Goal: Task Accomplishment & Management: Complete application form

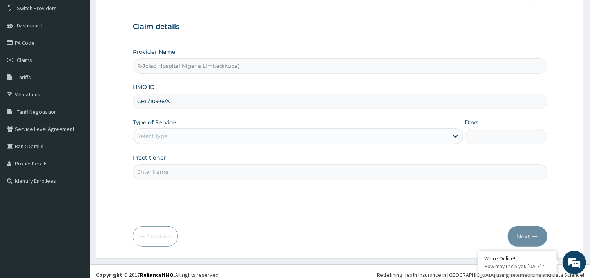
scroll to position [67, 0]
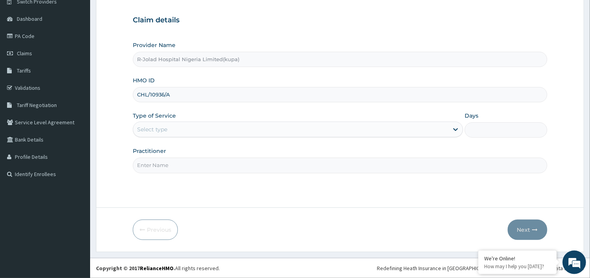
type input "CHL/10936/A"
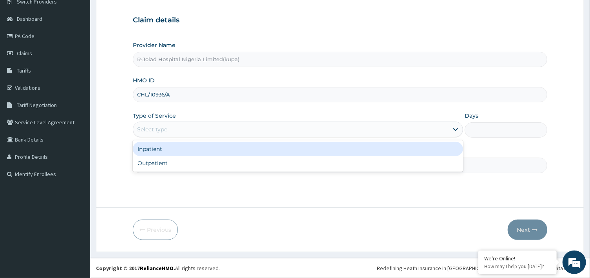
click at [197, 136] on div "Select type" at bounding box center [298, 129] width 330 height 16
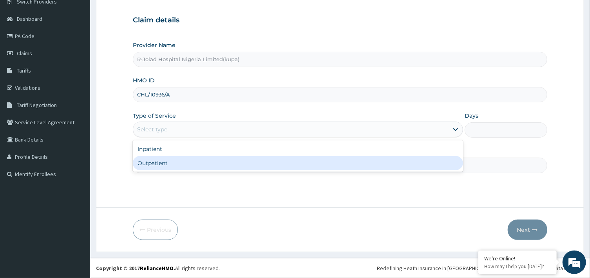
click at [173, 164] on div "Outpatient" at bounding box center [298, 163] width 330 height 14
type input "1"
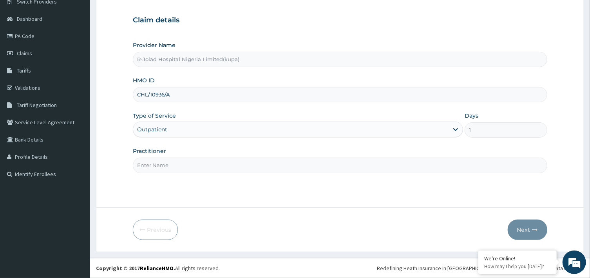
click at [174, 165] on input "Practitioner" at bounding box center [340, 164] width 414 height 15
type input "PHILLIP MUMUNI"
click at [532, 230] on button "Next" at bounding box center [528, 229] width 40 height 20
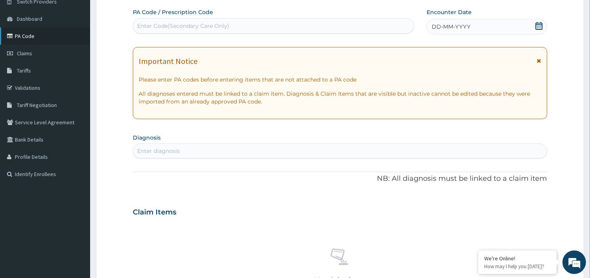
click at [27, 38] on link "PA Code" at bounding box center [45, 35] width 90 height 17
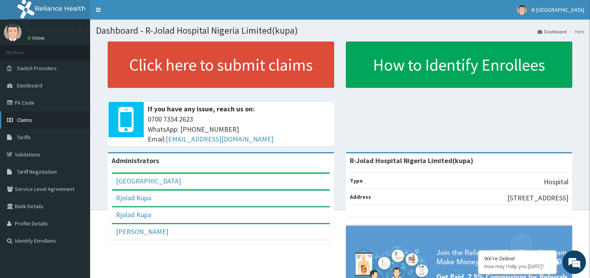
click at [25, 120] on span "Claims" at bounding box center [24, 119] width 15 height 7
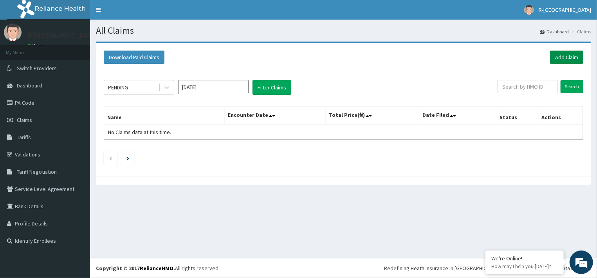
click at [558, 57] on link "Add Claim" at bounding box center [566, 57] width 33 height 13
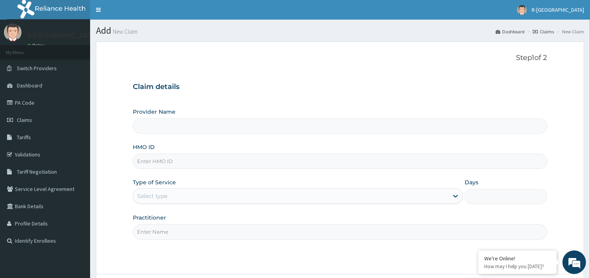
click at [203, 162] on input "HMO ID" at bounding box center [340, 161] width 414 height 15
paste input "FBL/10101/D"
type input "FBL/10101/D"
type input "R-Jolad Hospital Nigeria Limited(kupa)"
type input "FBL/10101/D"
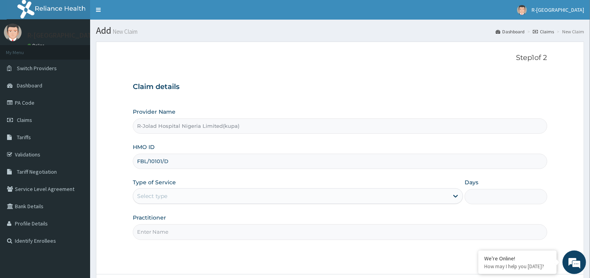
click at [333, 197] on div "Select type" at bounding box center [290, 196] width 315 height 13
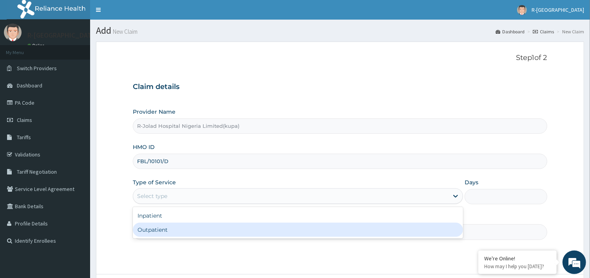
click at [188, 234] on div "Outpatient" at bounding box center [298, 229] width 330 height 14
type input "1"
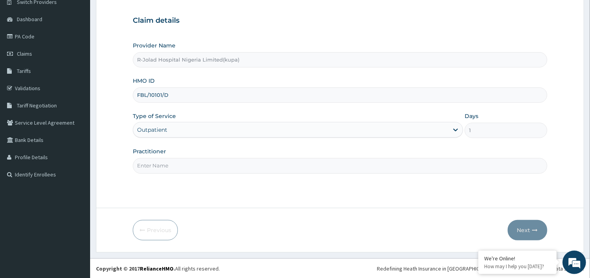
scroll to position [67, 0]
click at [492, 122] on div "Days 1" at bounding box center [506, 125] width 83 height 26
click at [200, 165] on input "Practitioner" at bounding box center [340, 164] width 414 height 15
paste input "Philip Mumuni"
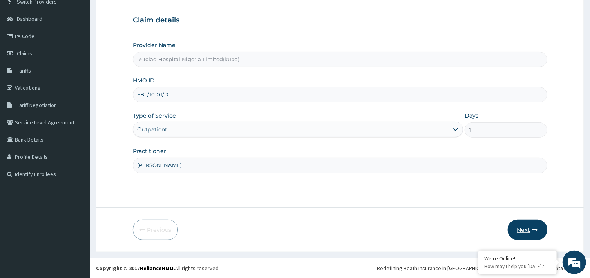
type input "Philip Mumuni"
click at [523, 230] on button "Next" at bounding box center [528, 229] width 40 height 20
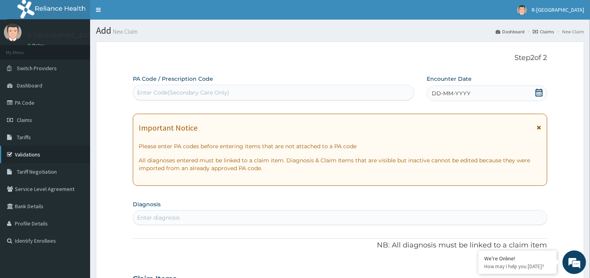
click at [30, 152] on link "Validations" at bounding box center [45, 154] width 90 height 17
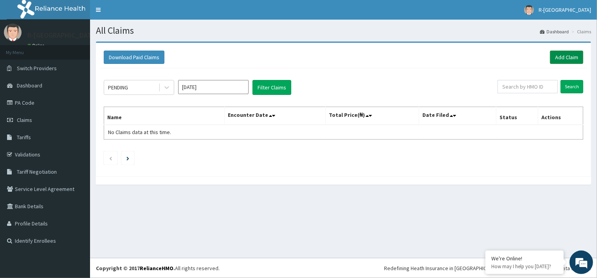
click at [561, 54] on link "Add Claim" at bounding box center [566, 57] width 33 height 13
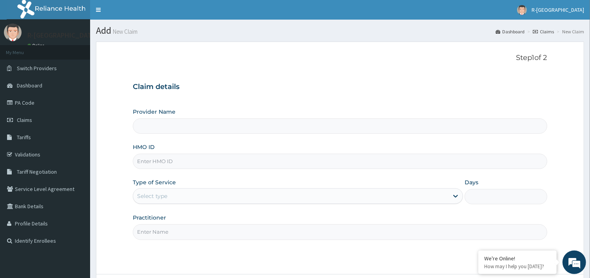
click at [153, 163] on input "HMO ID" at bounding box center [340, 161] width 414 height 15
type input "R-Jolad Hospital Nigeria Limited(kupa)"
click at [165, 160] on input "HMO ID" at bounding box center [340, 161] width 414 height 15
click at [175, 162] on input "HMO ID" at bounding box center [340, 161] width 414 height 15
paste input "FCH/10064/A"
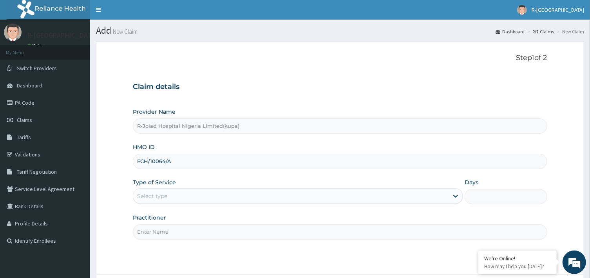
type input "FCH/10064/A"
click at [119, 209] on form "Step 1 of 2 Claim details Provider Name R-Jolad Hospital Nigeria Limited(kupa) …" at bounding box center [340, 180] width 488 height 277
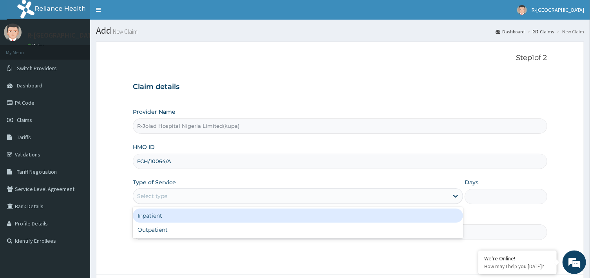
click at [170, 199] on div "Select type" at bounding box center [290, 196] width 315 height 13
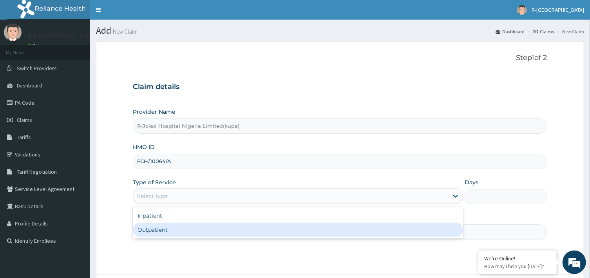
click at [160, 230] on div "Outpatient" at bounding box center [298, 229] width 330 height 14
type input "1"
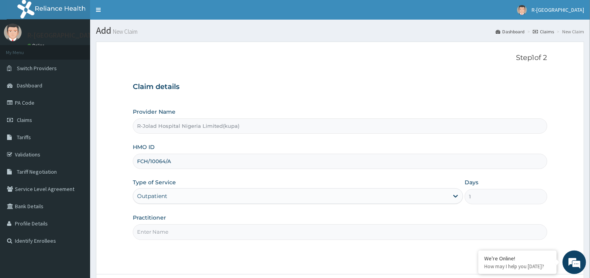
click at [161, 232] on input "Practitioner" at bounding box center [340, 231] width 414 height 15
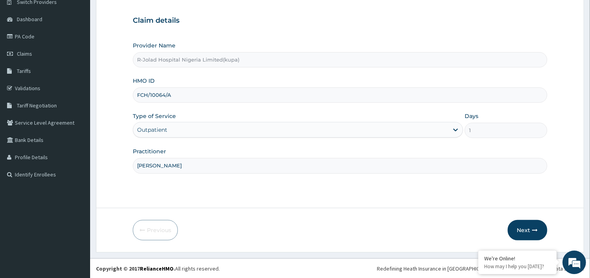
scroll to position [67, 0]
type input "PHILIP MUMUNI"
click at [521, 232] on button "Next" at bounding box center [528, 229] width 40 height 20
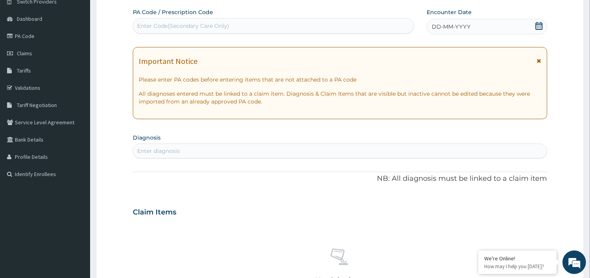
click at [232, 23] on div "Enter Code(Secondary Care Only)" at bounding box center [273, 26] width 280 height 13
paste input "PA/451A6E"
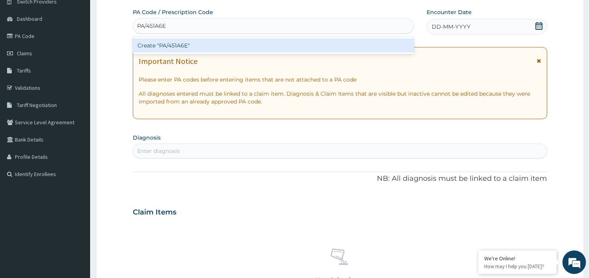
type input "PA/451A6E"
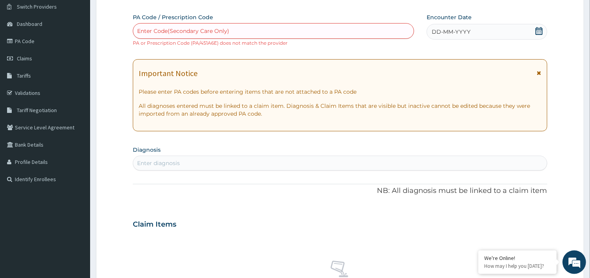
scroll to position [0, 0]
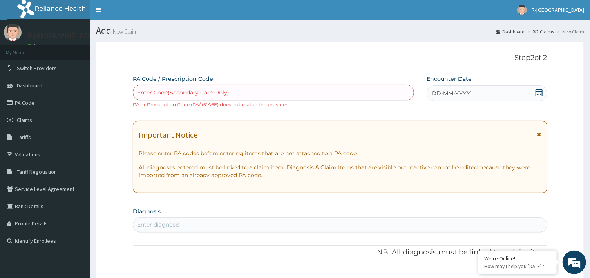
paste input "PA/451A6E"
type input "PA/451A6E"
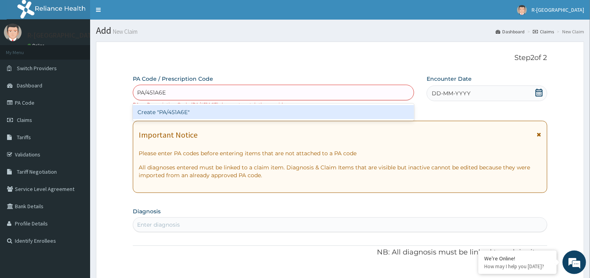
click at [183, 110] on div "Create "PA/451A6E"" at bounding box center [273, 112] width 281 height 14
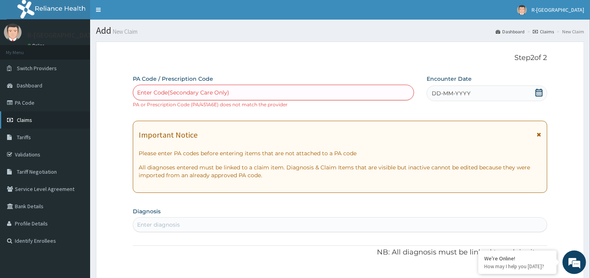
click at [14, 119] on icon at bounding box center [11, 119] width 8 height 5
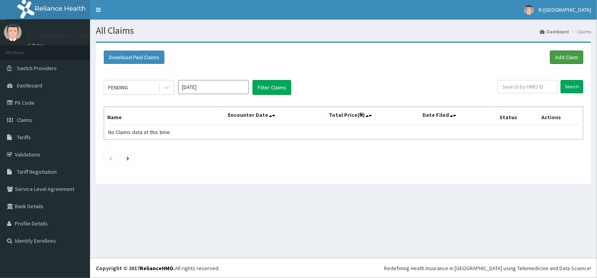
click at [572, 58] on link "Add Claim" at bounding box center [566, 57] width 33 height 13
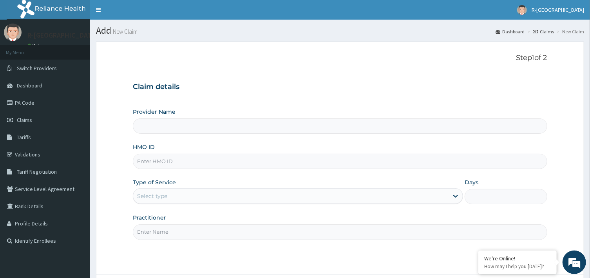
click at [198, 163] on input "HMO ID" at bounding box center [340, 161] width 414 height 15
paste input "GRS/10167/A"
type input "GRS/10167/A"
type input "R-Jolad Hospital Nigeria Limited(kupa)"
type input "GRS/10167/A"
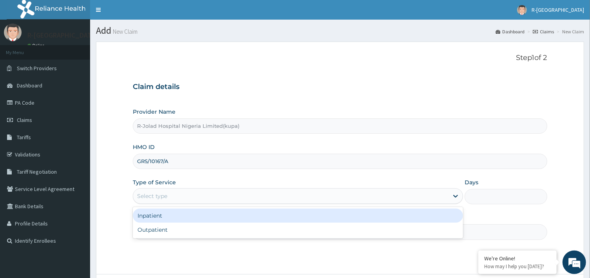
click at [161, 196] on div "Select type" at bounding box center [152, 196] width 30 height 8
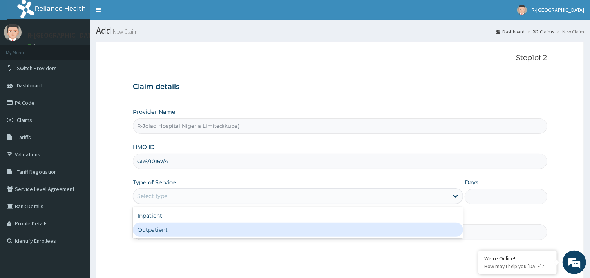
click at [161, 230] on div "Outpatient" at bounding box center [298, 229] width 330 height 14
type input "1"
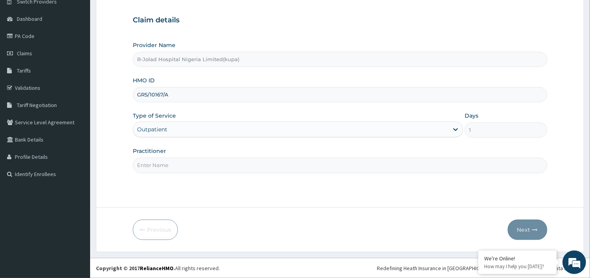
click at [153, 163] on input "Practitioner" at bounding box center [340, 164] width 414 height 15
paste input "JOSEPH JOHN"
type input "JOSEPH JOHN"
click at [517, 228] on button "Next" at bounding box center [528, 229] width 40 height 20
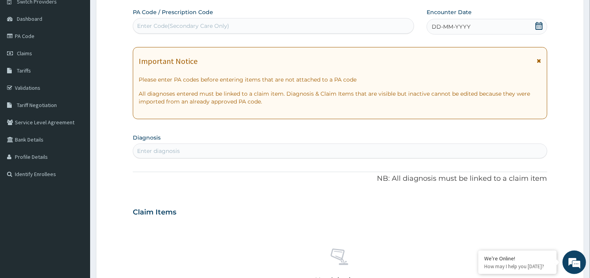
click at [182, 152] on div "Enter diagnosis" at bounding box center [339, 151] width 413 height 13
type input "MALARIA"
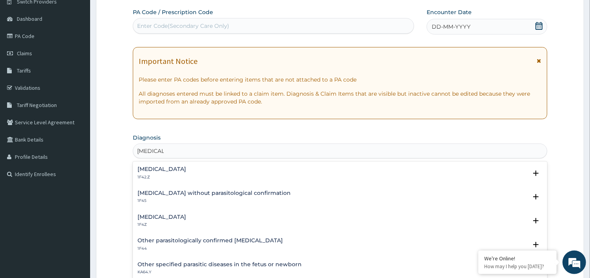
click at [186, 170] on h4 "Plasmodium malariae malaria without complication" at bounding box center [161, 169] width 49 height 6
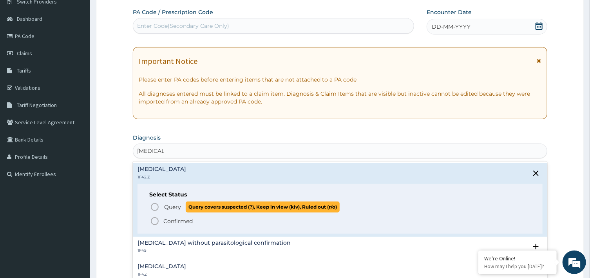
click at [155, 207] on icon "status option query" at bounding box center [154, 206] width 9 height 9
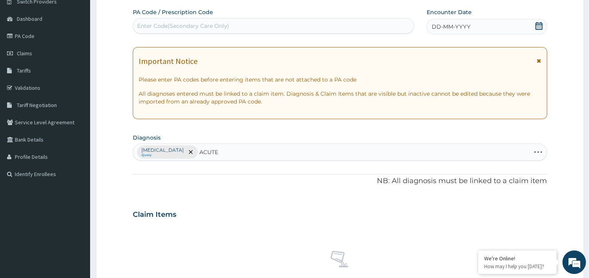
type input "ACUTE"
click at [296, 154] on div "Plasmodium malariae malaria without complication Query" at bounding box center [339, 152] width 413 height 16
type input "A"
type input "R"
type input "[MEDICAL_DATA]"
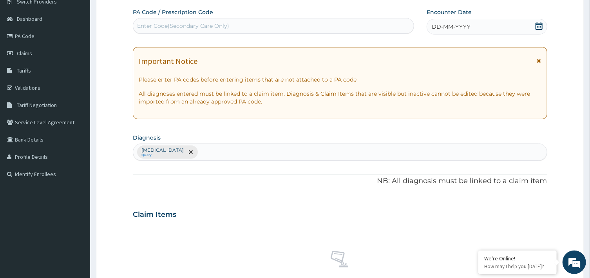
click at [262, 191] on div "PA Code / Prescription Code Enter Code(Secondary Care Only) Encounter Date DD-M…" at bounding box center [340, 212] width 414 height 408
click at [316, 156] on div "Plasmodium malariae malaria without complication Query" at bounding box center [339, 152] width 413 height 16
type input "[MEDICAL_DATA]"
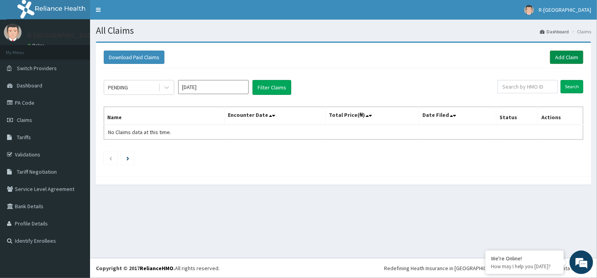
click at [565, 53] on link "Add Claim" at bounding box center [566, 57] width 33 height 13
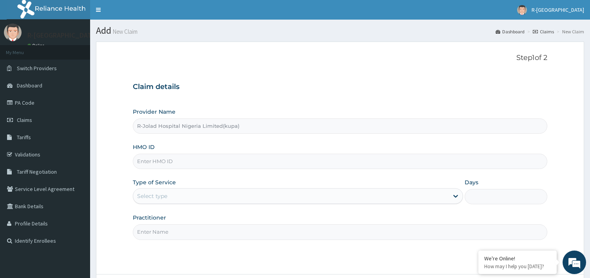
type input "R-Jolad Hospital Nigeria Limited(kupa)"
click at [165, 163] on input "HMO ID" at bounding box center [340, 161] width 414 height 15
paste input "GRS/10167/A"
type input "GRS/10167/A"
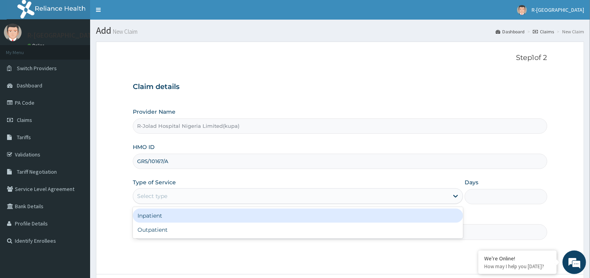
click at [184, 198] on div "Select type" at bounding box center [290, 196] width 315 height 13
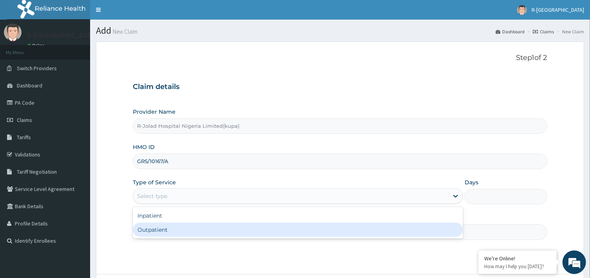
click at [168, 232] on div "Outpatient" at bounding box center [298, 229] width 330 height 14
type input "1"
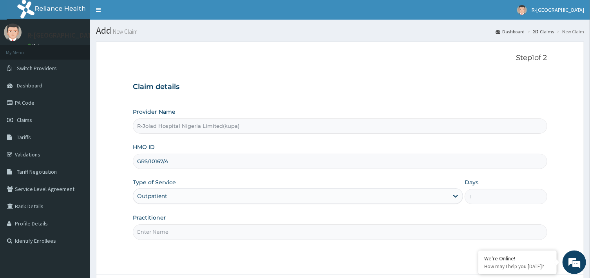
click at [184, 236] on input "Practitioner" at bounding box center [340, 231] width 414 height 15
paste input "[PERSON_NAME]"
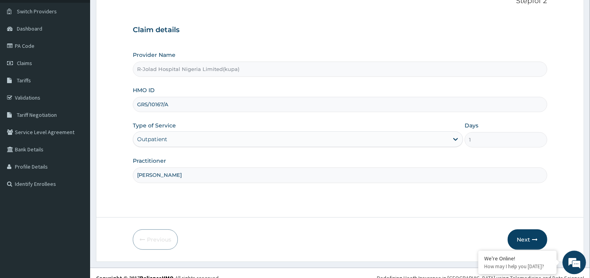
scroll to position [67, 0]
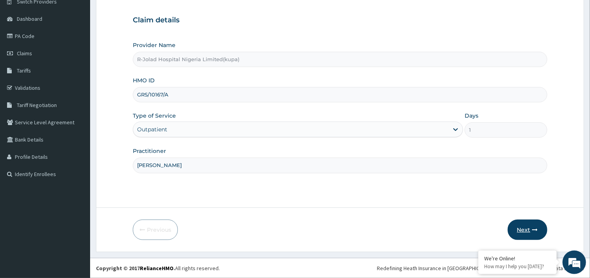
type input "[PERSON_NAME]"
click at [526, 230] on button "Next" at bounding box center [528, 229] width 40 height 20
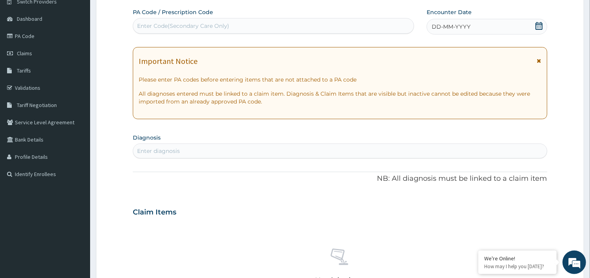
click at [206, 149] on div "Enter diagnosis" at bounding box center [339, 151] width 413 height 13
type input "UPPER RESPIRATORY INFECTIO"
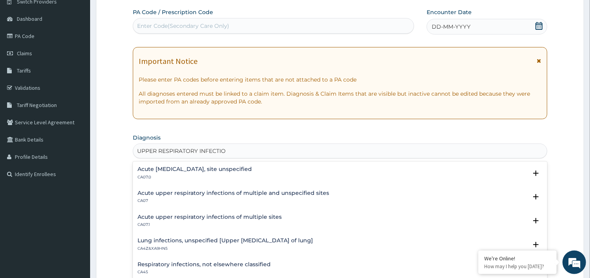
click at [230, 170] on h4 "Acute [MEDICAL_DATA], site unspecified" at bounding box center [194, 169] width 114 height 6
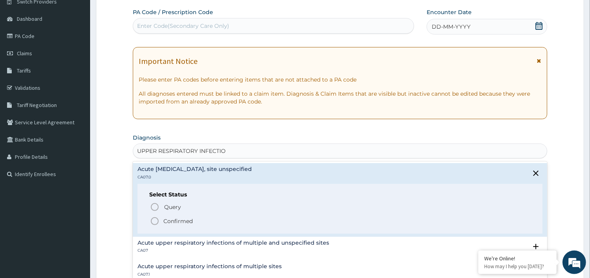
click at [166, 221] on p "Confirmed" at bounding box center [177, 221] width 29 height 8
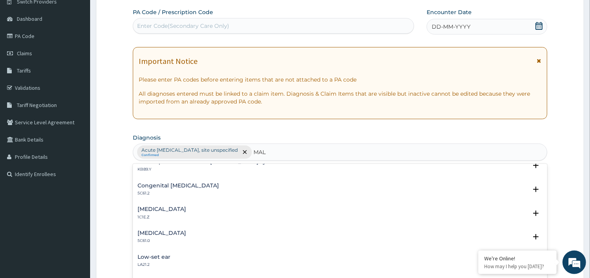
scroll to position [748, 0]
type input "MALA"
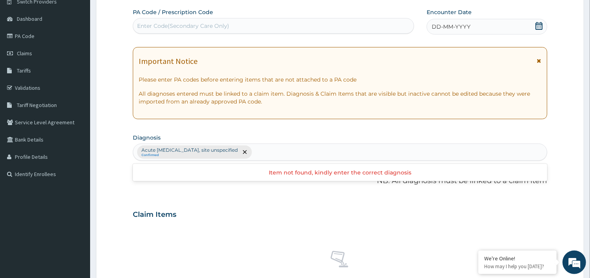
drag, startPoint x: 293, startPoint y: 153, endPoint x: 281, endPoint y: 151, distance: 12.2
click at [281, 151] on div "Acute [MEDICAL_DATA], site unspecified Confirmed" at bounding box center [339, 152] width 413 height 16
type input "P"
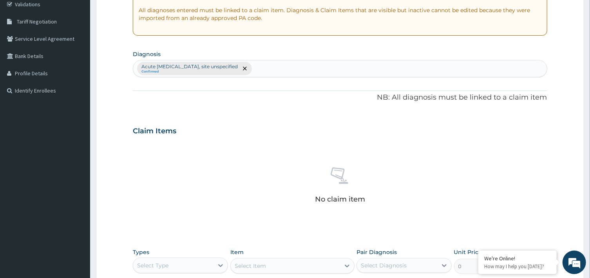
scroll to position [151, 0]
click at [172, 132] on h3 "Claim Items" at bounding box center [154, 130] width 43 height 9
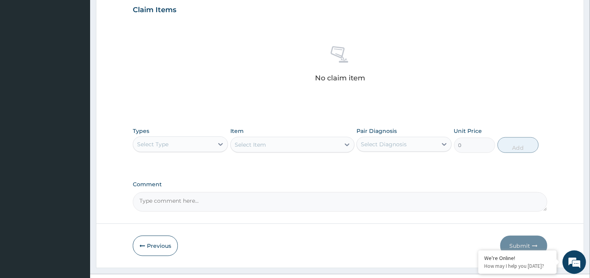
scroll to position [277, 0]
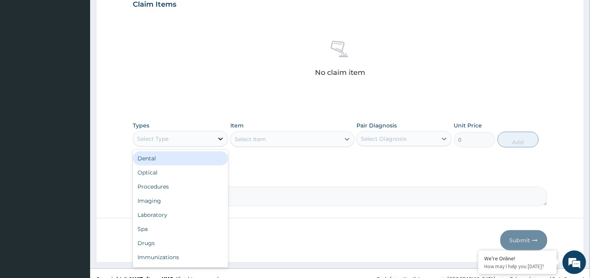
click at [219, 137] on icon at bounding box center [221, 138] width 5 height 3
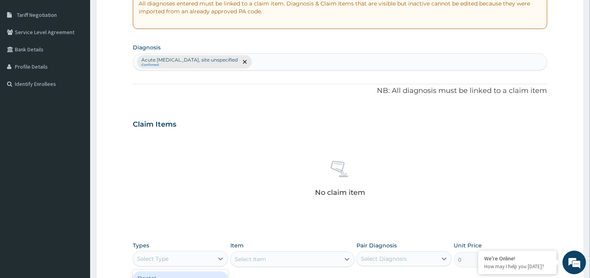
scroll to position [151, 0]
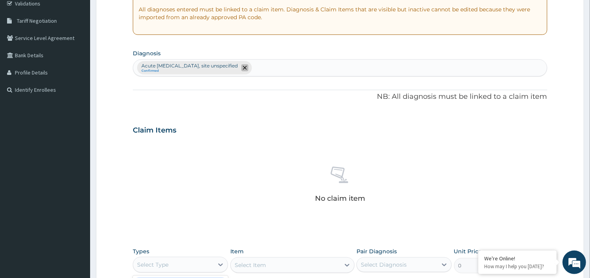
click at [247, 67] on icon "remove selection option" at bounding box center [245, 68] width 4 height 4
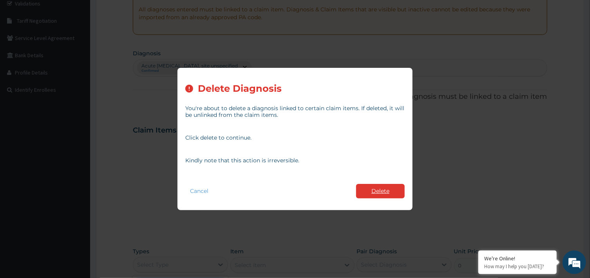
click at [372, 191] on button "Delete" at bounding box center [380, 191] width 49 height 14
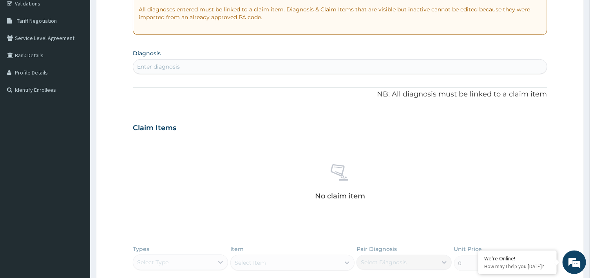
click at [190, 69] on div "Enter diagnosis" at bounding box center [339, 66] width 413 height 13
type input "A"
type input "UPPER"
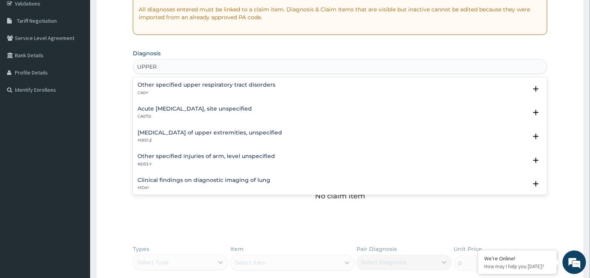
click at [224, 109] on h4 "Acute [MEDICAL_DATA], site unspecified" at bounding box center [194, 109] width 114 height 6
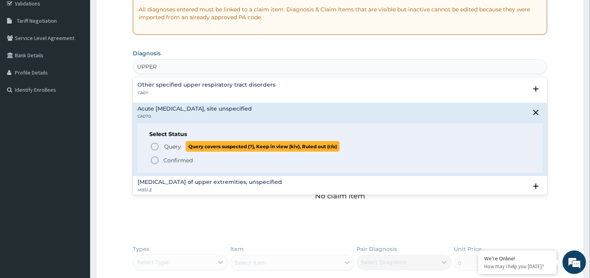
click at [156, 147] on icon "status option query" at bounding box center [154, 146] width 9 height 9
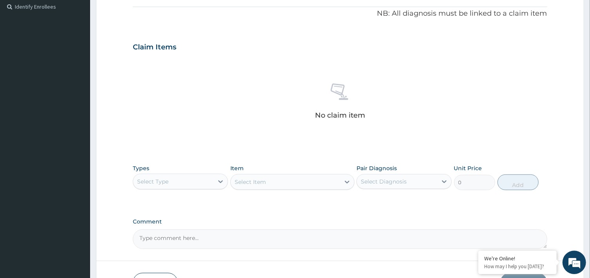
scroll to position [235, 0]
click at [199, 177] on div "Select Type" at bounding box center [173, 180] width 80 height 13
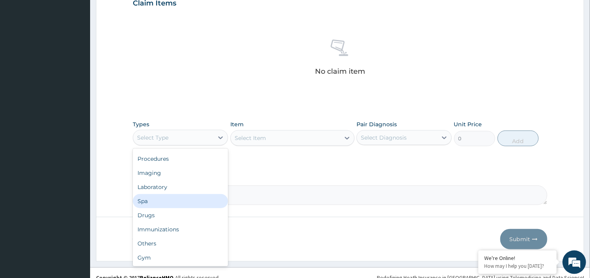
scroll to position [287, 0]
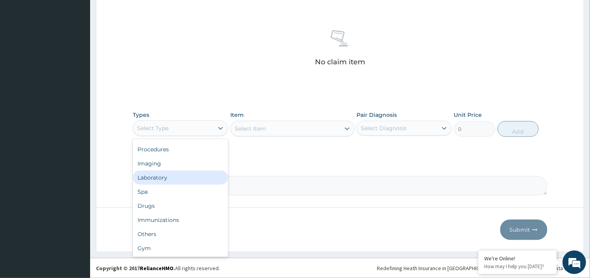
click at [164, 177] on div "Laboratory" at bounding box center [180, 177] width 95 height 14
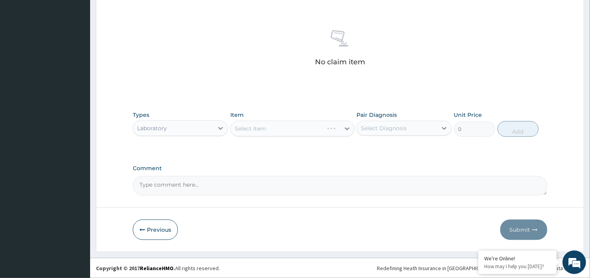
click at [273, 130] on div "Select Item" at bounding box center [292, 129] width 124 height 16
click at [347, 128] on div "Select Item" at bounding box center [292, 129] width 124 height 16
click at [278, 131] on div "Select Item" at bounding box center [292, 129] width 124 height 16
click at [383, 129] on div "Select Diagnosis" at bounding box center [384, 128] width 46 height 8
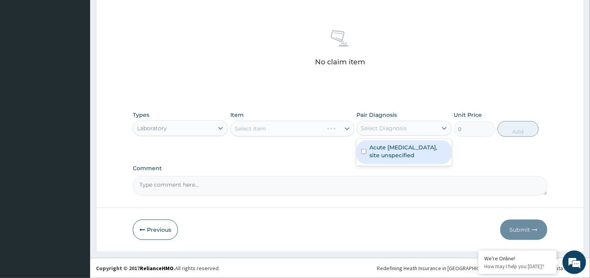
click at [364, 150] on input "checkbox" at bounding box center [363, 151] width 5 height 5
checkbox input "true"
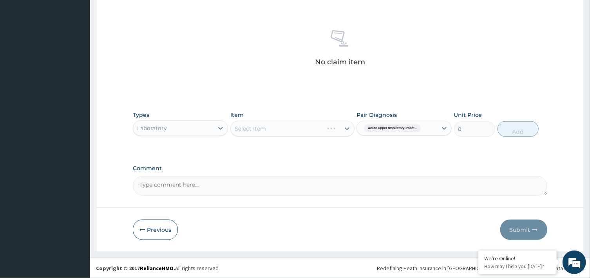
click at [311, 131] on div "Select Item" at bounding box center [292, 129] width 124 height 16
click at [348, 128] on div "Select Item" at bounding box center [292, 129] width 124 height 16
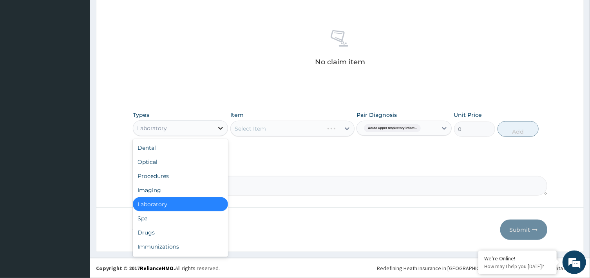
click at [221, 128] on icon at bounding box center [221, 128] width 8 height 8
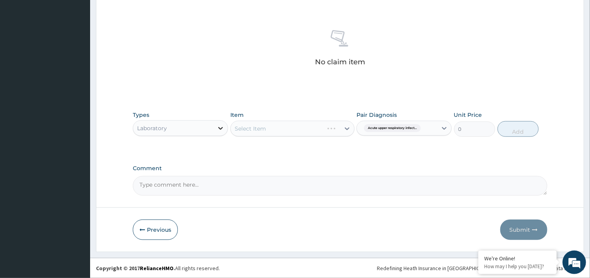
click at [221, 128] on icon at bounding box center [221, 128] width 8 height 8
click at [262, 129] on div "Select Item" at bounding box center [292, 129] width 124 height 16
drag, startPoint x: 304, startPoint y: 99, endPoint x: 301, endPoint y: 95, distance: 5.1
click at [297, 116] on div "Item Select Item" at bounding box center [292, 124] width 124 height 26
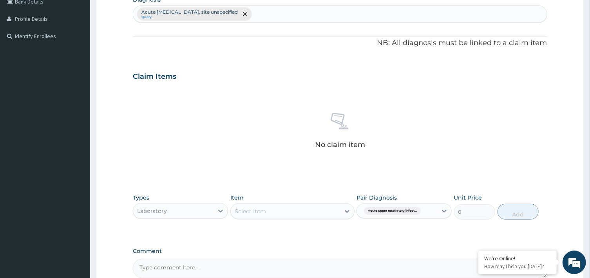
scroll to position [203, 0]
click at [340, 127] on icon at bounding box center [340, 122] width 19 height 19
click at [145, 82] on h3 "Claim Items" at bounding box center [154, 78] width 43 height 9
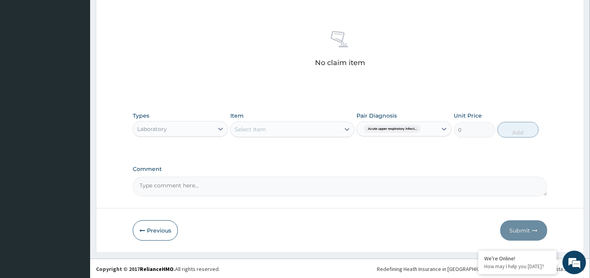
scroll to position [287, 0]
click at [263, 194] on textarea "Comment" at bounding box center [340, 186] width 414 height 20
click at [351, 61] on p "No claim item" at bounding box center [340, 62] width 50 height 8
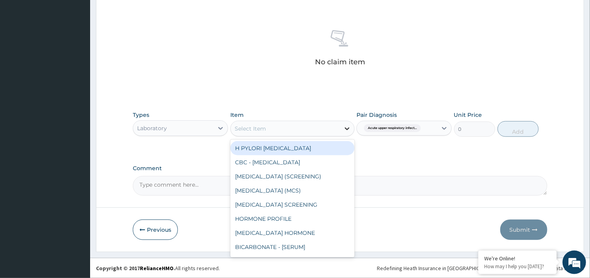
click at [348, 128] on icon at bounding box center [347, 129] width 8 height 8
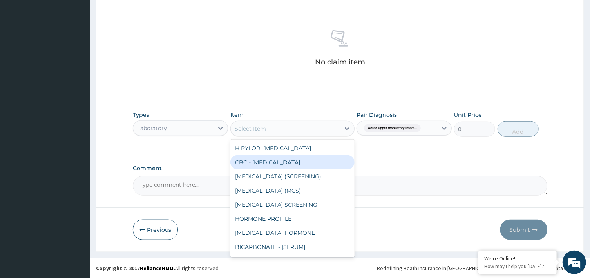
click at [315, 161] on div "CBC - [MEDICAL_DATA]" at bounding box center [292, 162] width 124 height 14
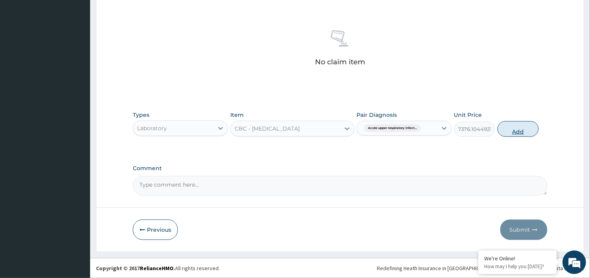
click at [515, 130] on button "Add" at bounding box center [518, 129] width 42 height 16
type input "0"
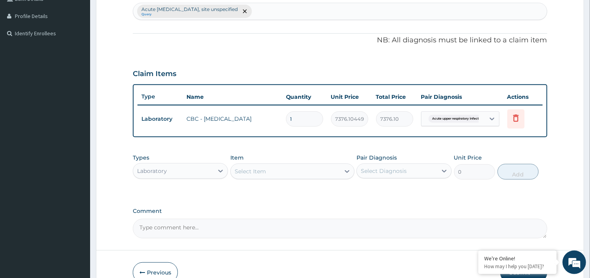
scroll to position [165, 0]
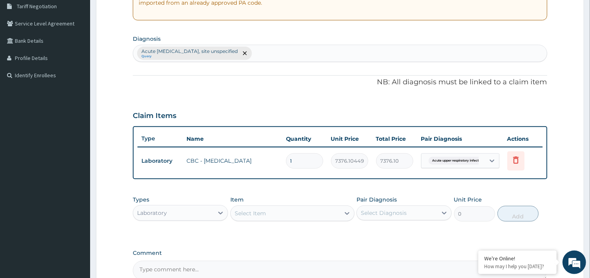
click at [315, 54] on div "Acute [MEDICAL_DATA], site unspecified Query" at bounding box center [339, 53] width 413 height 16
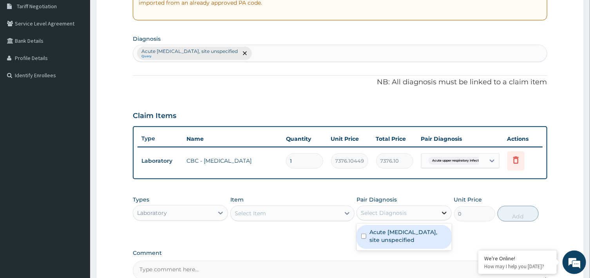
click at [445, 210] on icon at bounding box center [444, 213] width 8 height 8
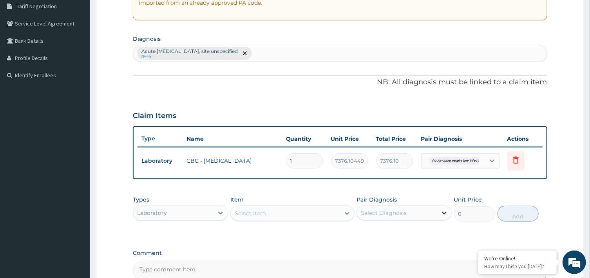
click at [445, 210] on icon at bounding box center [444, 213] width 8 height 8
click at [295, 56] on div "Acute [MEDICAL_DATA], site unspecified Query" at bounding box center [339, 53] width 413 height 16
type input "M"
type input "P"
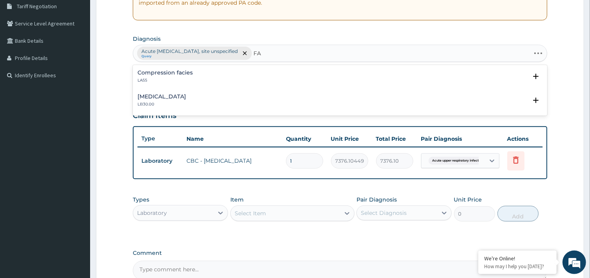
type input "F"
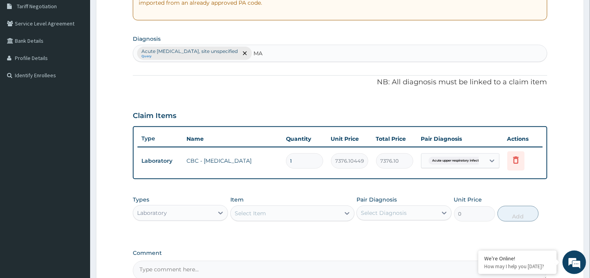
type input "M"
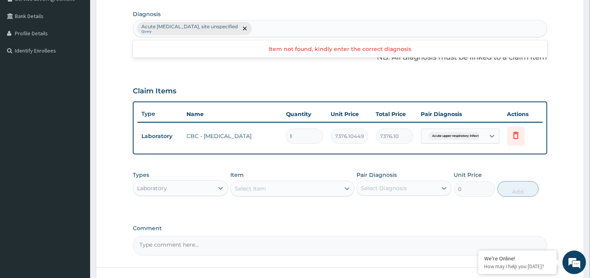
scroll to position [207, 0]
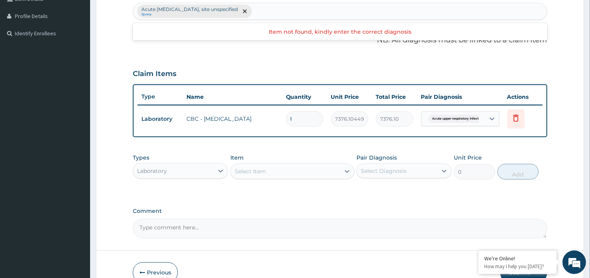
click at [385, 169] on div "Select Diagnosis" at bounding box center [384, 171] width 46 height 8
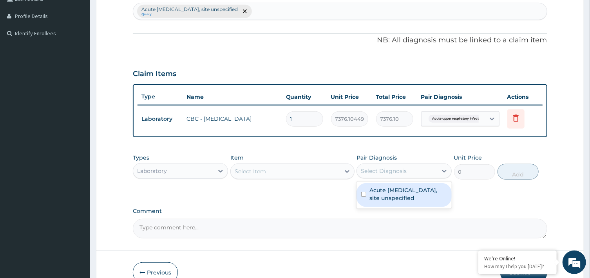
click at [339, 170] on div "Select Item" at bounding box center [285, 171] width 109 height 13
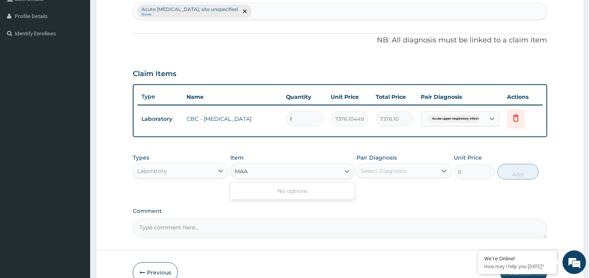
scroll to position [0, 0]
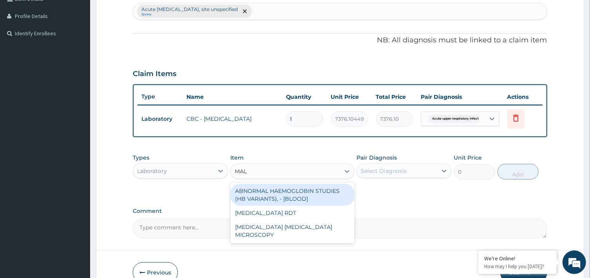
type input "MALA"
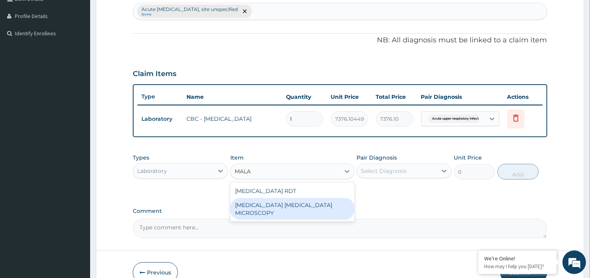
click at [300, 203] on div "[MEDICAL_DATA] [MEDICAL_DATA] MICROSCOPY" at bounding box center [292, 209] width 124 height 22
type input "2700"
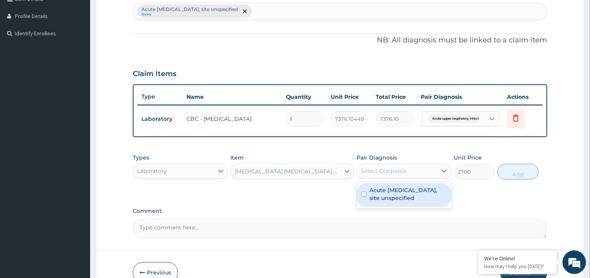
click at [413, 170] on div "Select Diagnosis" at bounding box center [397, 171] width 80 height 13
click at [446, 168] on icon at bounding box center [444, 171] width 8 height 8
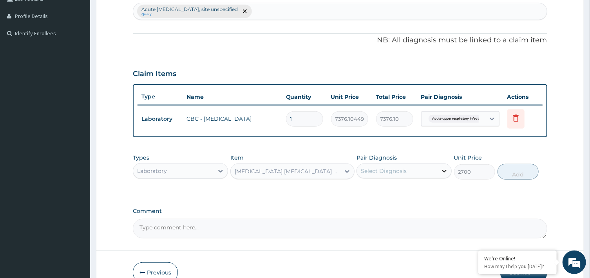
click at [446, 168] on icon at bounding box center [444, 171] width 8 height 8
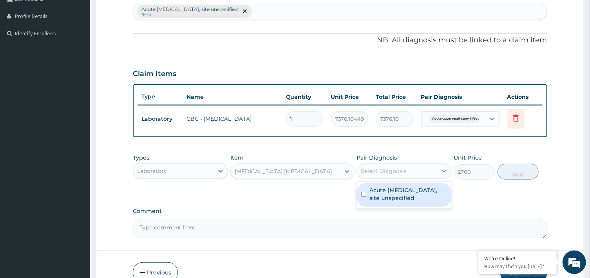
click at [404, 168] on div "Select Diagnosis" at bounding box center [384, 171] width 46 height 8
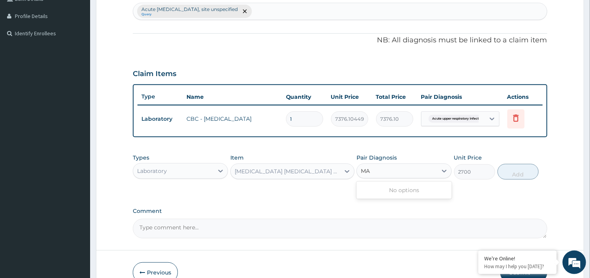
type input "M"
type input "P"
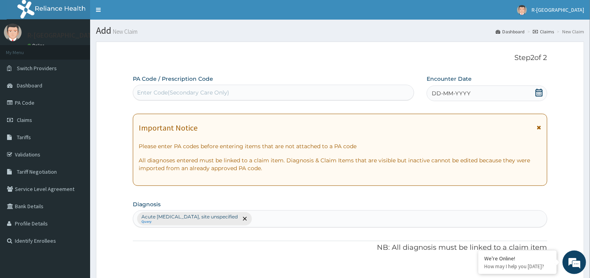
click at [543, 91] on icon at bounding box center [538, 93] width 7 height 8
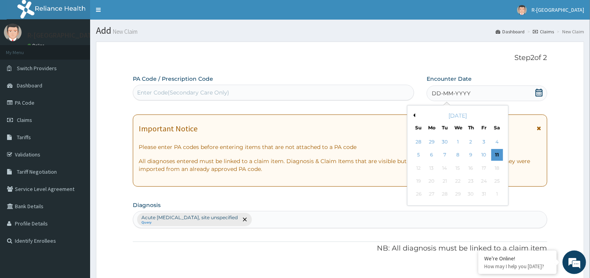
click at [415, 116] on button "Previous Month" at bounding box center [413, 115] width 4 height 4
click at [444, 179] on div "24" at bounding box center [445, 181] width 12 height 12
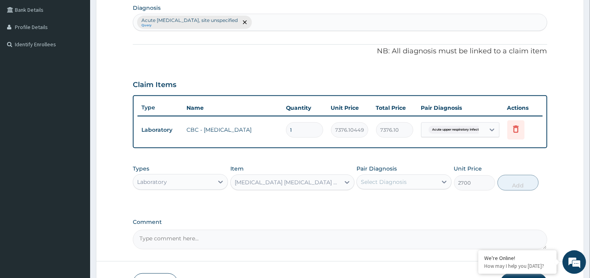
scroll to position [210, 0]
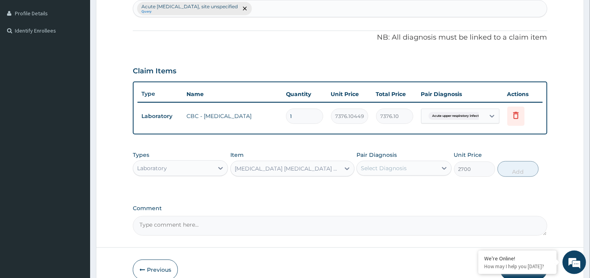
click at [291, 9] on div "Acute [MEDICAL_DATA], site unspecified Query" at bounding box center [339, 8] width 413 height 16
type input "M"
type input "E"
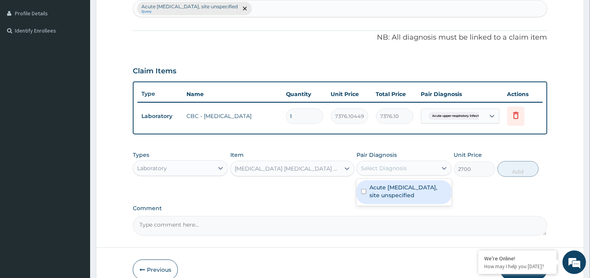
click at [374, 166] on div "Select Diagnosis" at bounding box center [384, 168] width 46 height 8
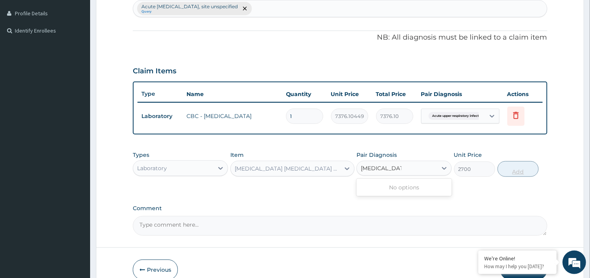
type input "[MEDICAL_DATA]"
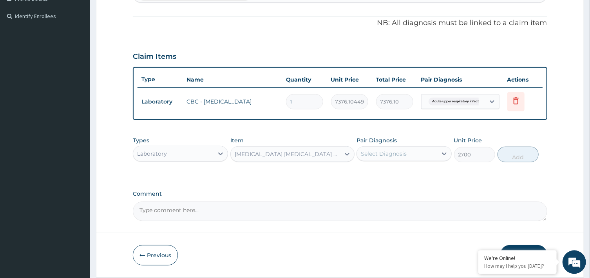
scroll to position [249, 0]
